Goal: Information Seeking & Learning: Learn about a topic

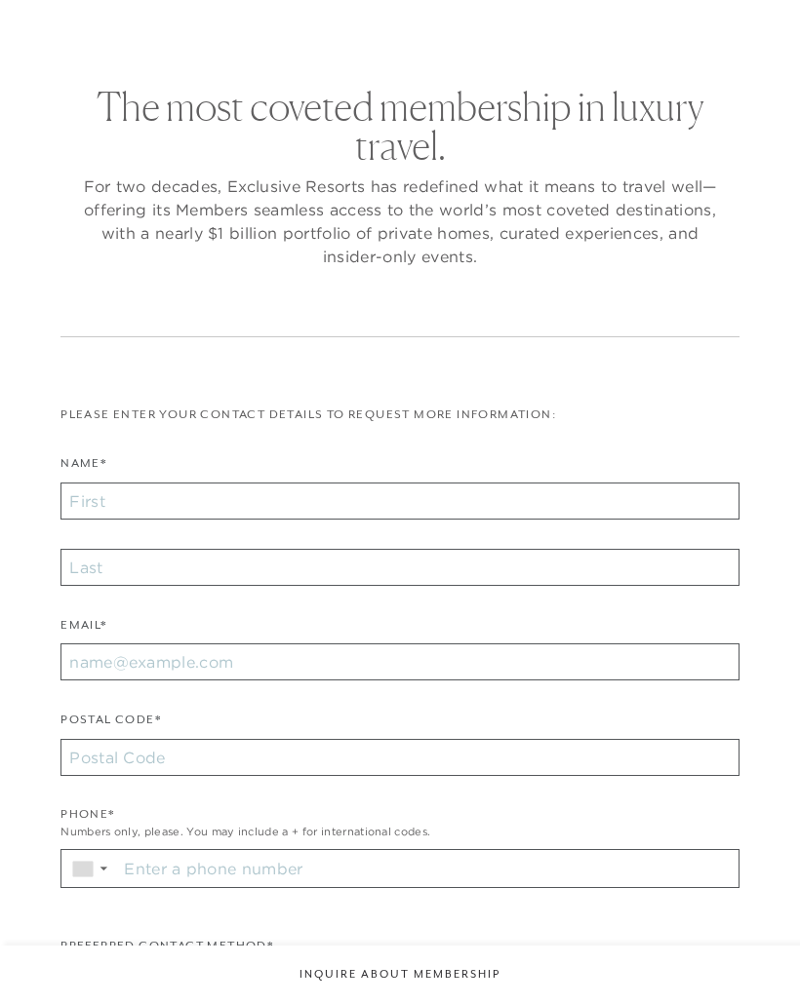
checkbox input "false"
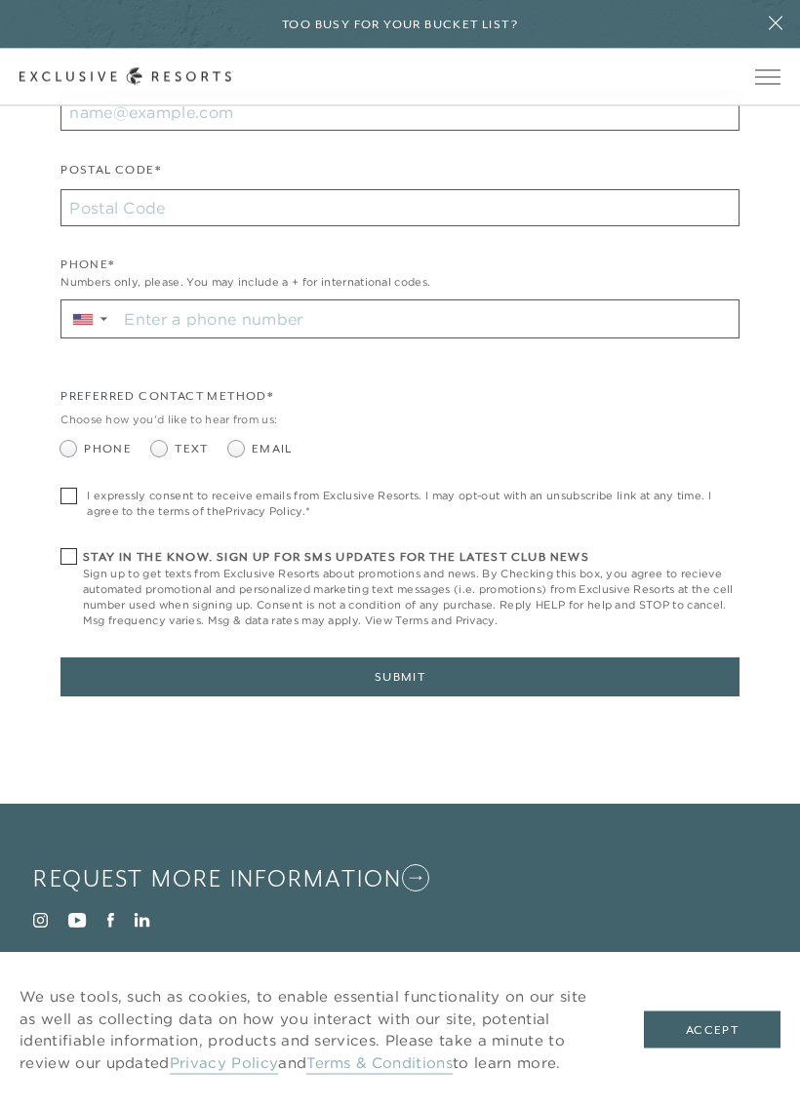
scroll to position [599, 0]
click at [725, 1003] on button "Accept" at bounding box center [712, 1029] width 137 height 37
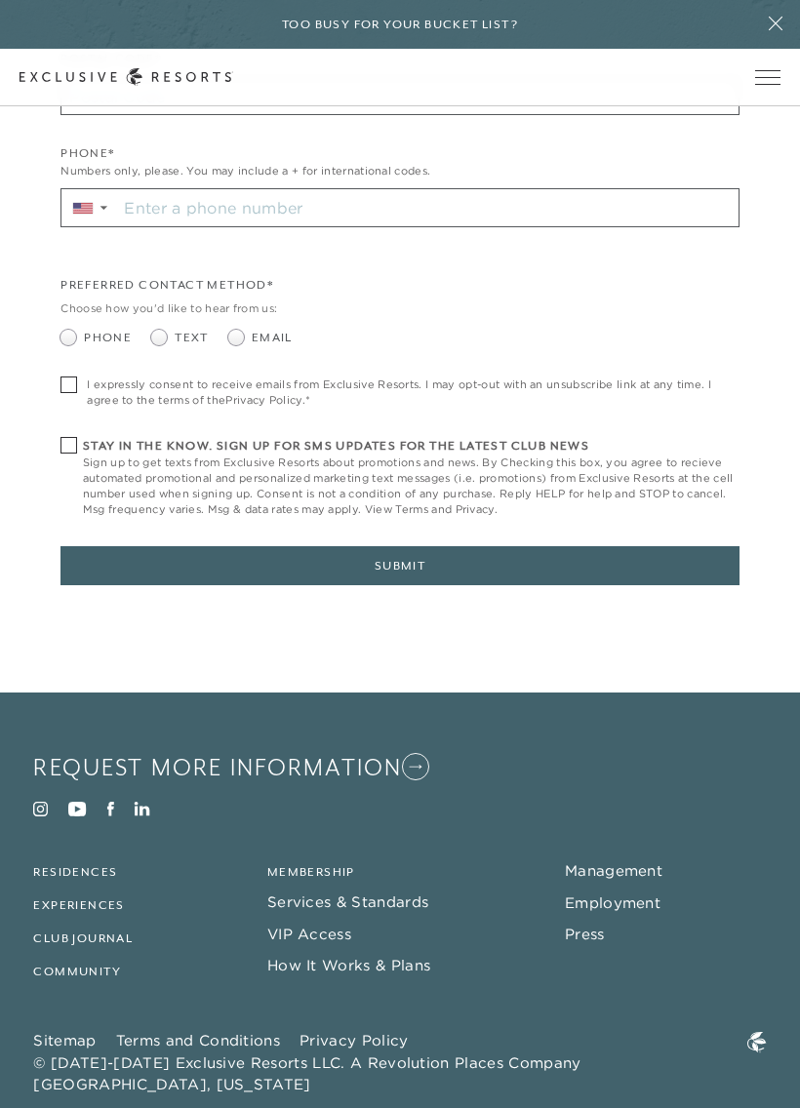
scroll to position [725, 0]
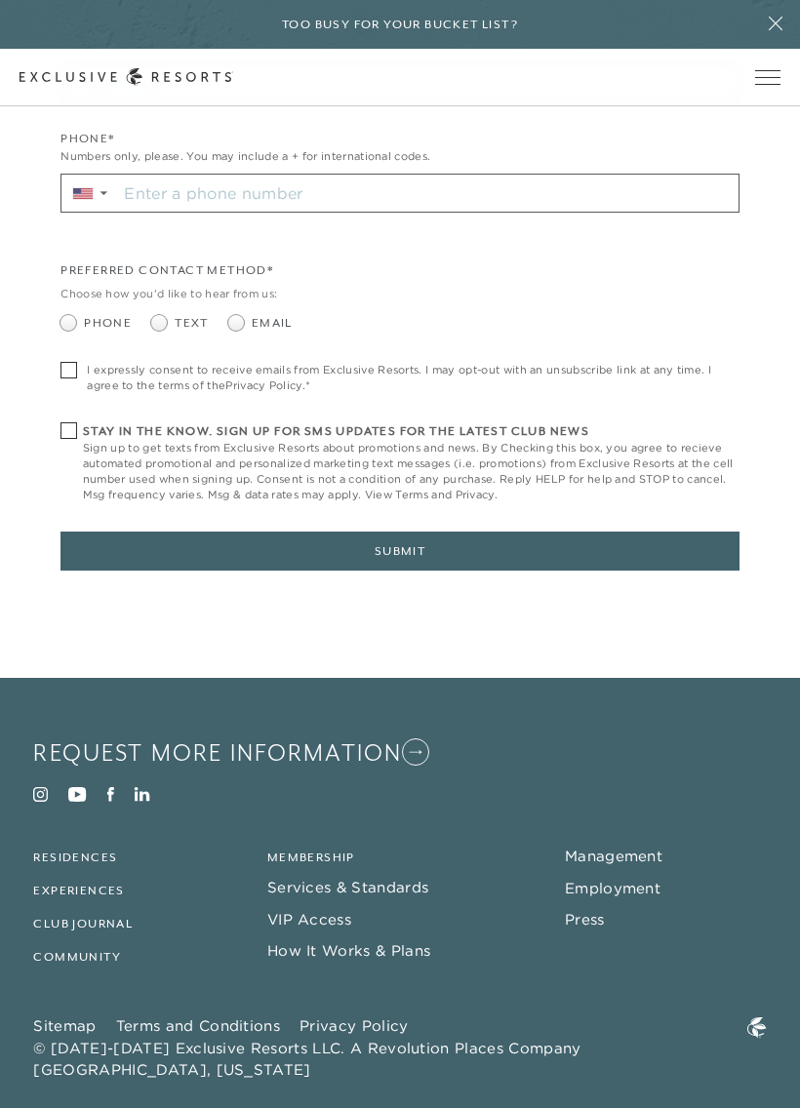
click at [333, 850] on link "Membership" at bounding box center [311, 857] width 88 height 14
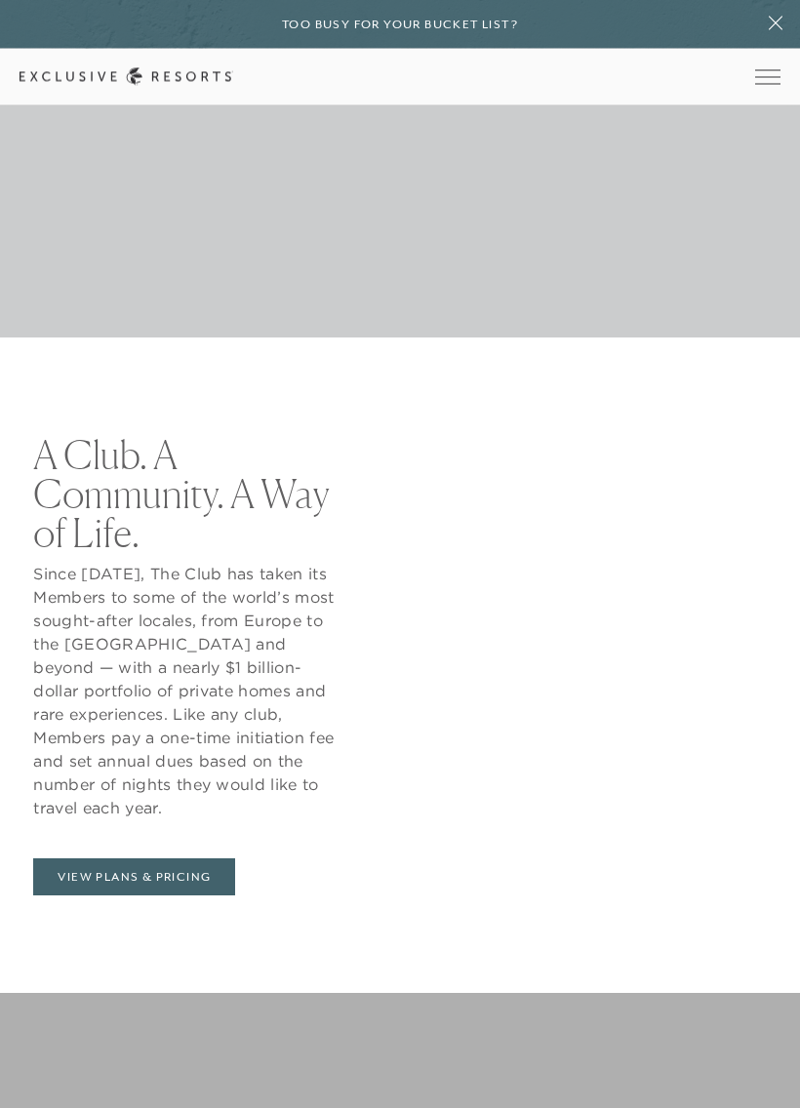
scroll to position [770, 0]
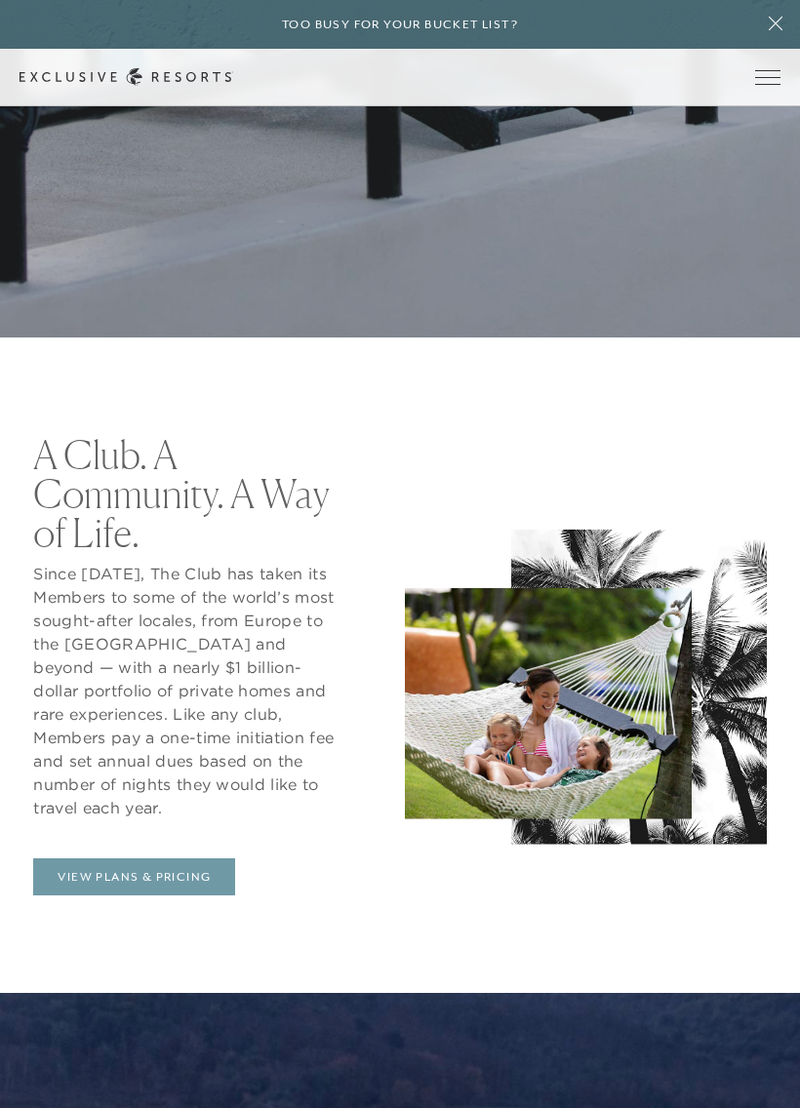
click at [138, 858] on link "View Plans & Pricing" at bounding box center [134, 876] width 202 height 37
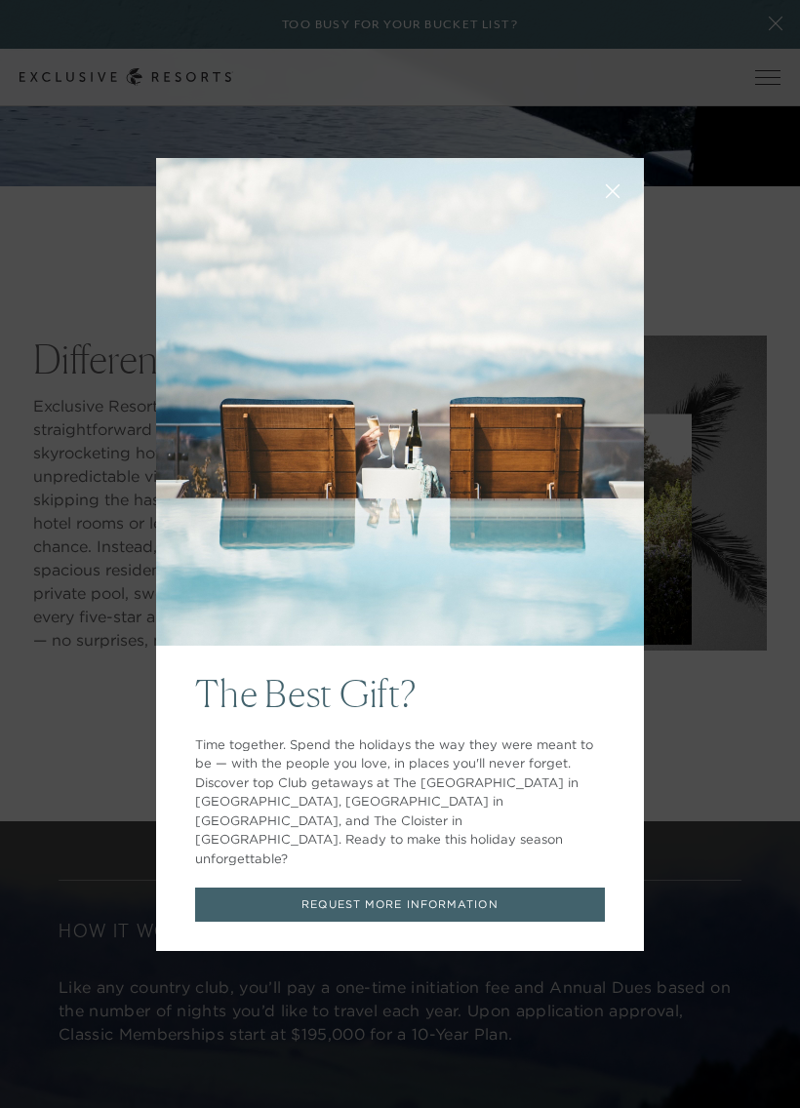
click at [706, 754] on div "The Best Gift? Time together. Spend the holidays the way they were meant to be …" at bounding box center [400, 554] width 800 height 1108
click at [614, 198] on icon at bounding box center [613, 190] width 15 height 15
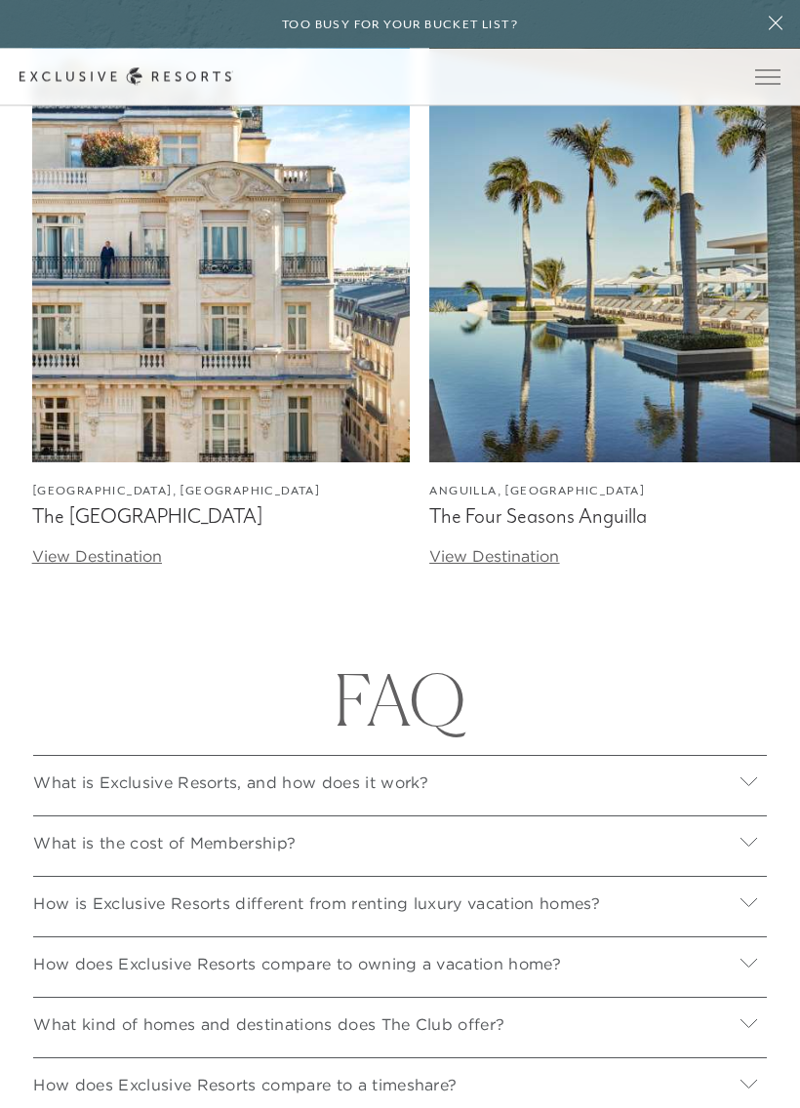
scroll to position [6410, 0]
click at [757, 772] on icon at bounding box center [748, 781] width 19 height 19
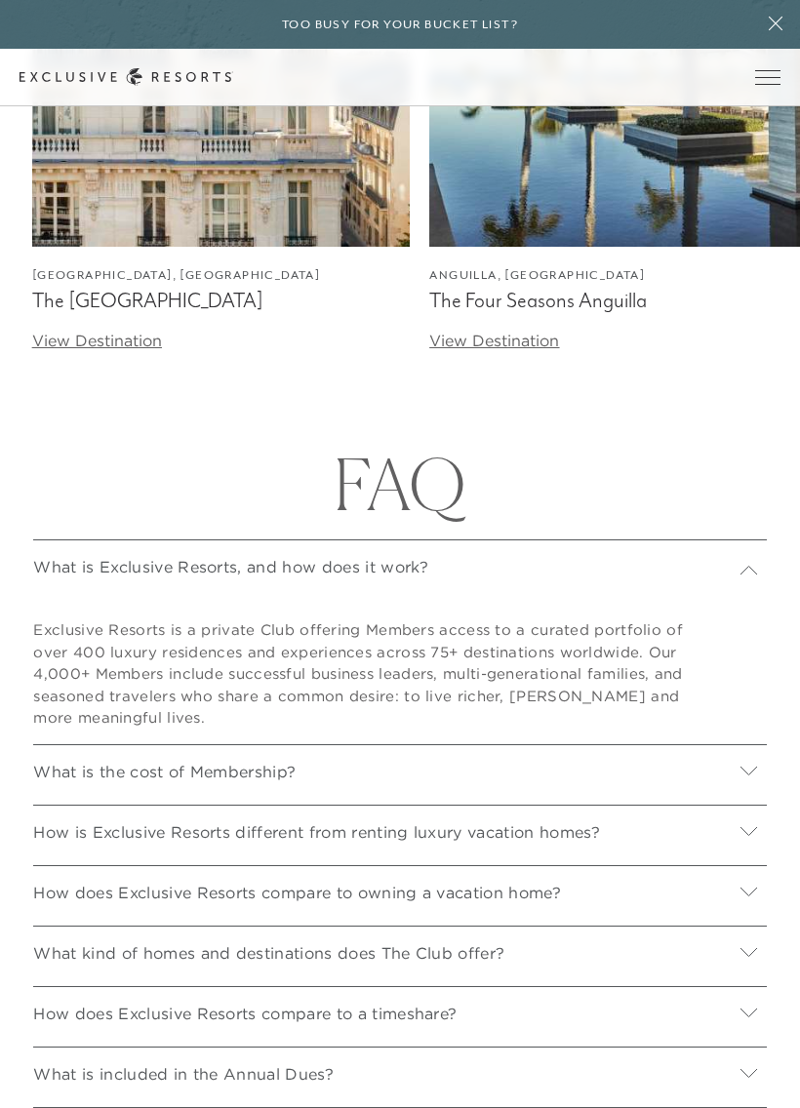
scroll to position [6626, 0]
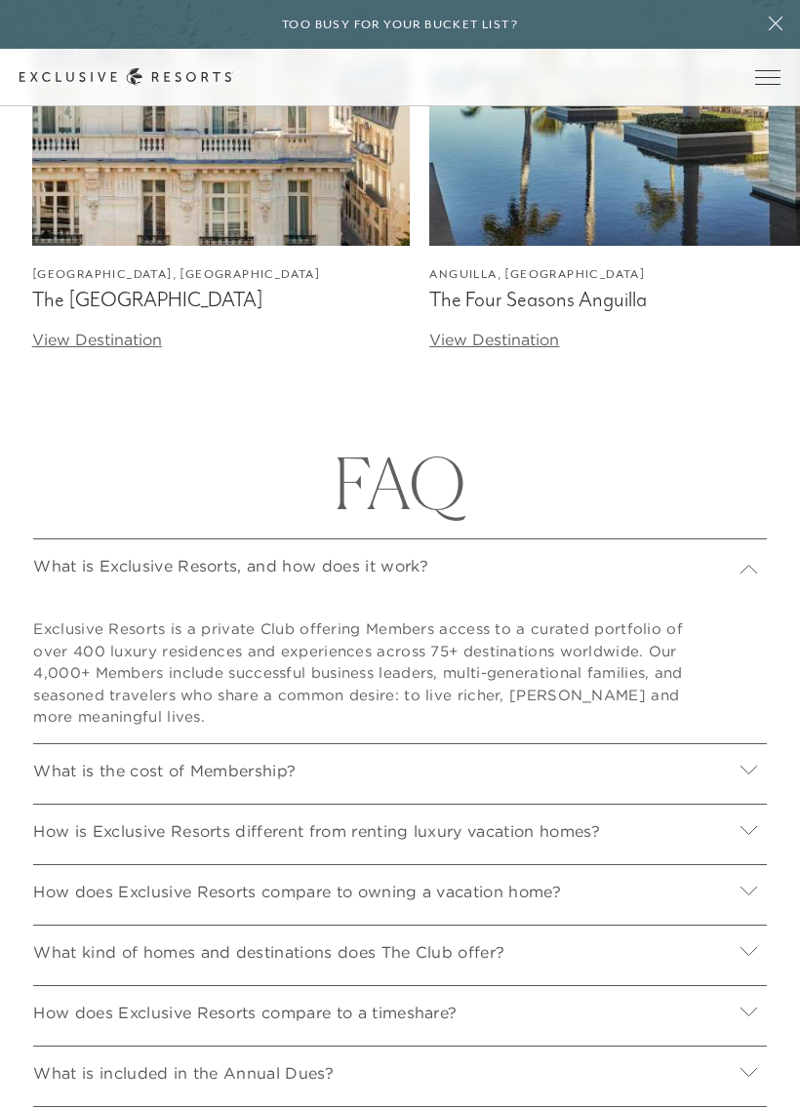
click at [749, 826] on icon at bounding box center [748, 830] width 17 height 9
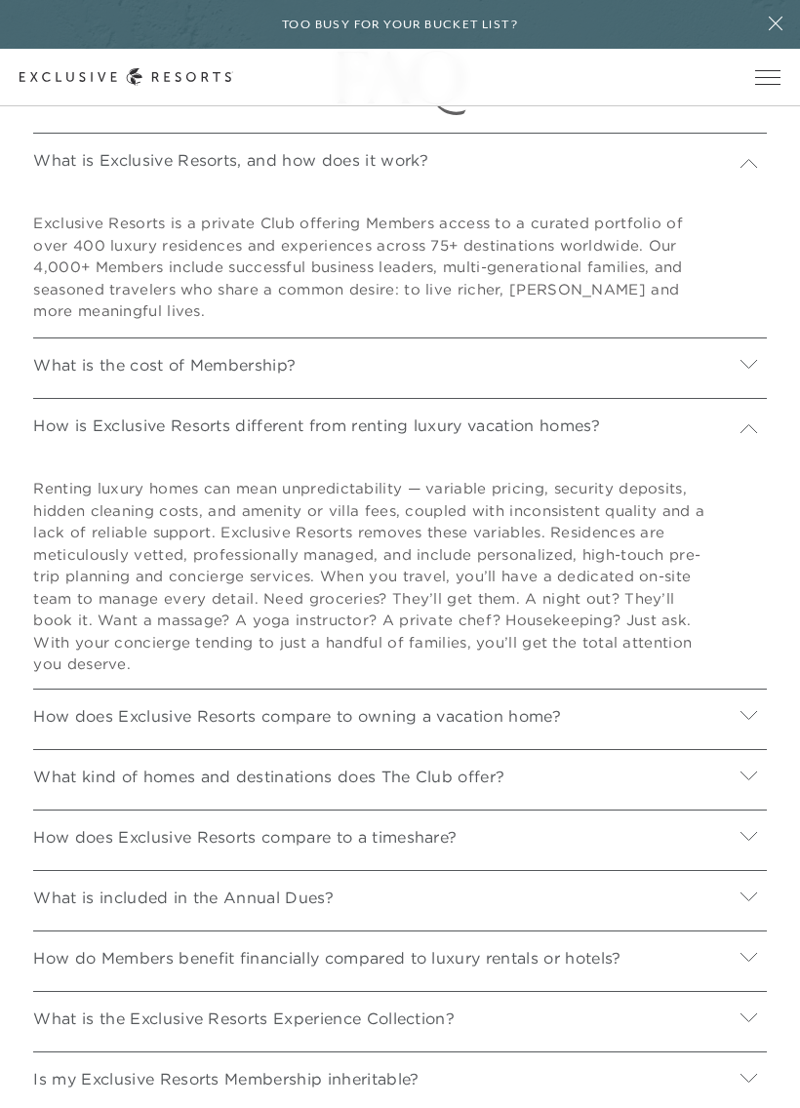
scroll to position [7032, 0]
click at [749, 771] on icon at bounding box center [748, 775] width 17 height 9
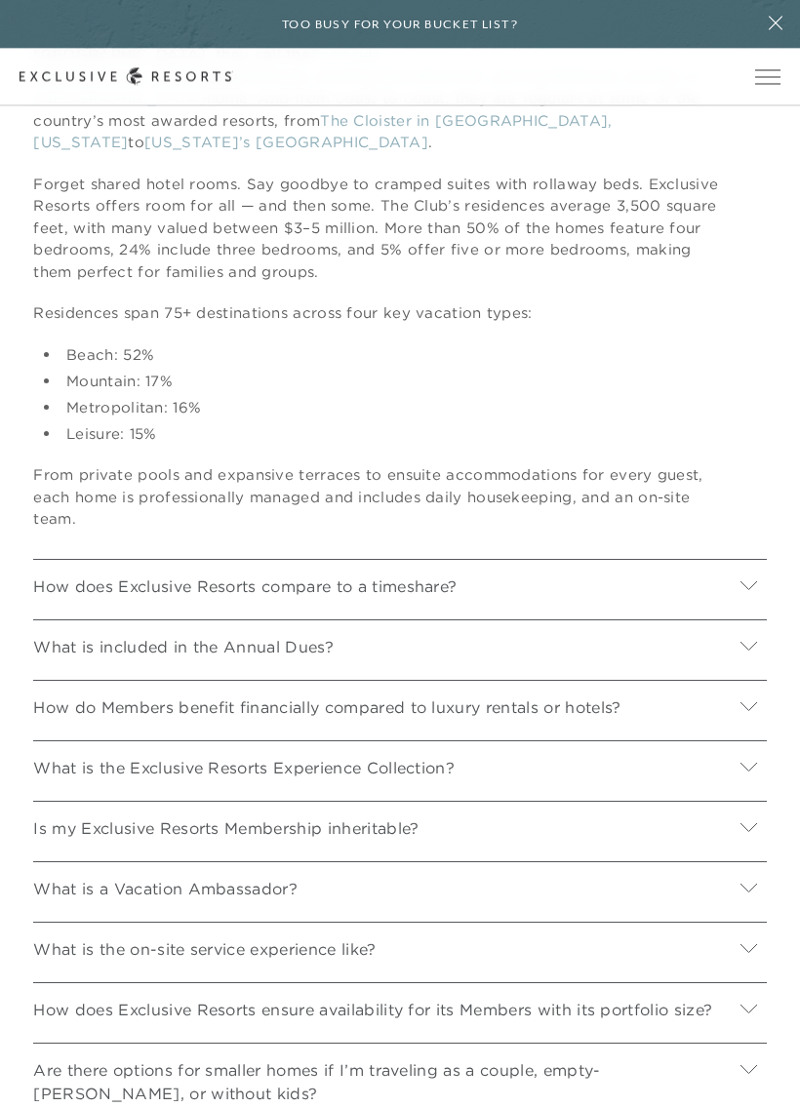
scroll to position [7930, 0]
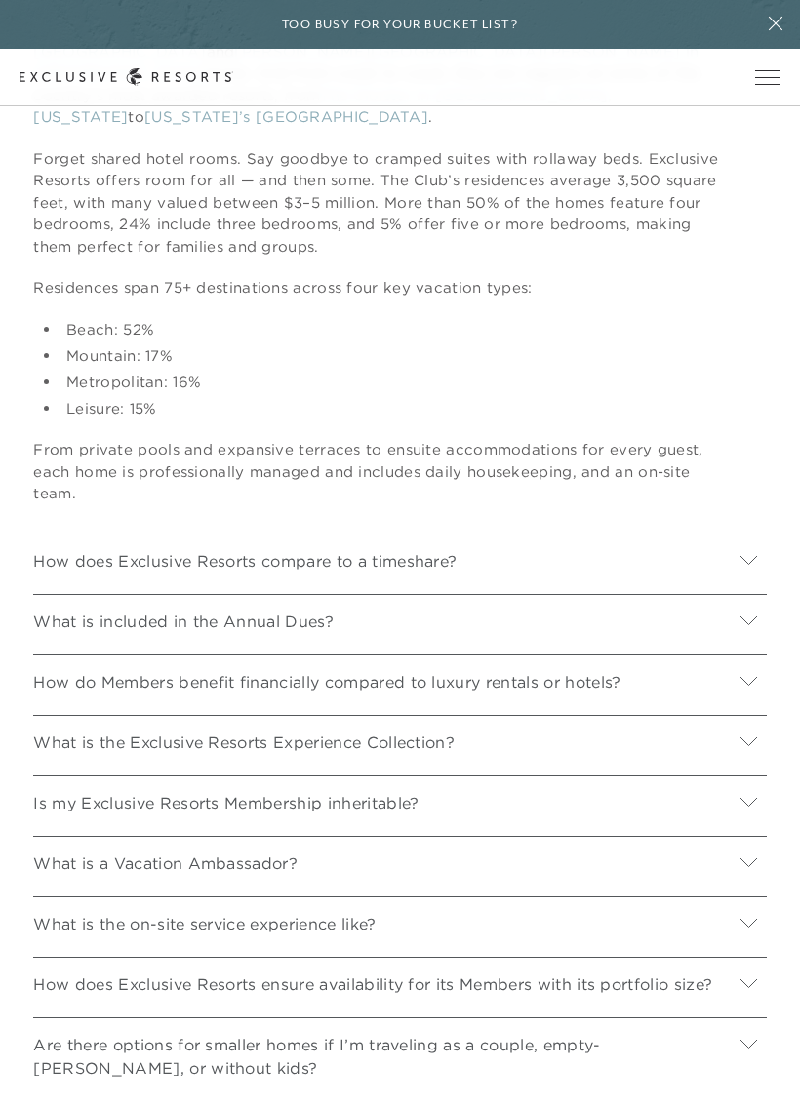
click at [537, 526] on link "https://exclusiveresorts.com/residences" at bounding box center [492, 535] width 181 height 19
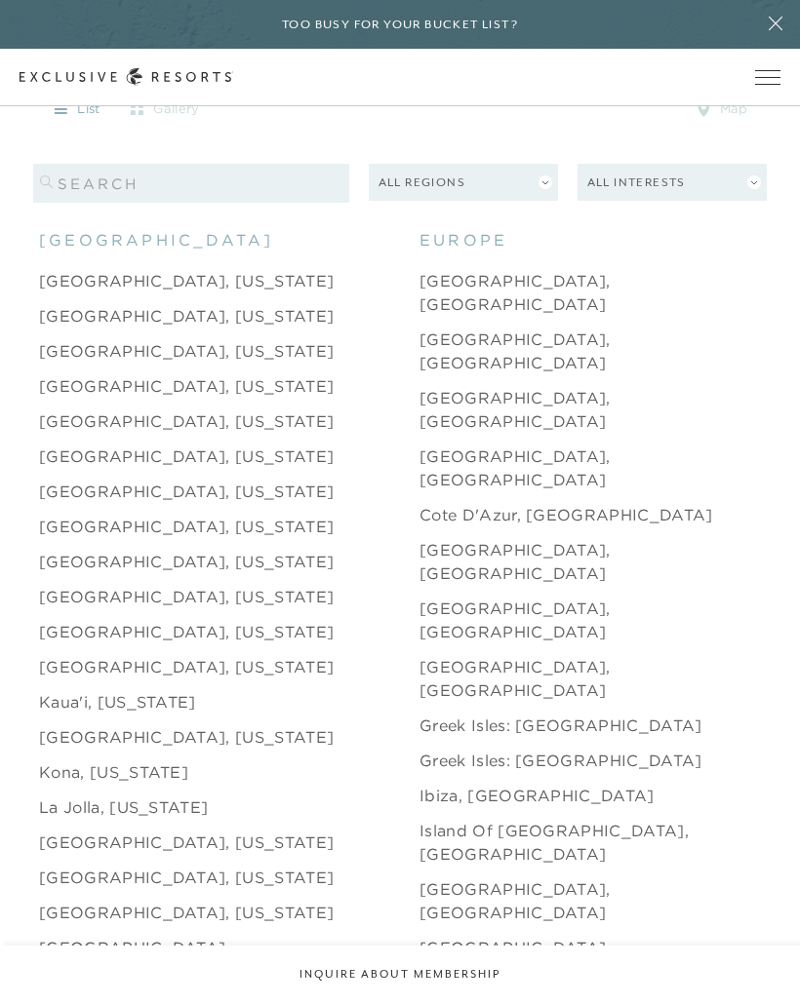
scroll to position [1959, 0]
